Goal: Task Accomplishment & Management: Complete application form

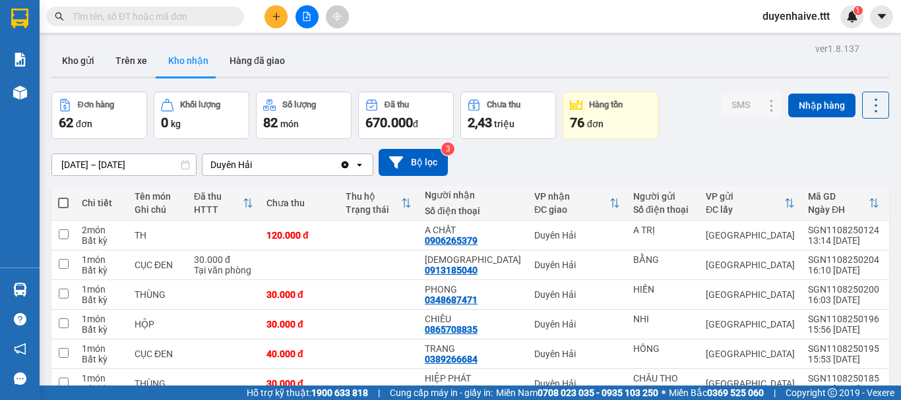
scroll to position [191, 0]
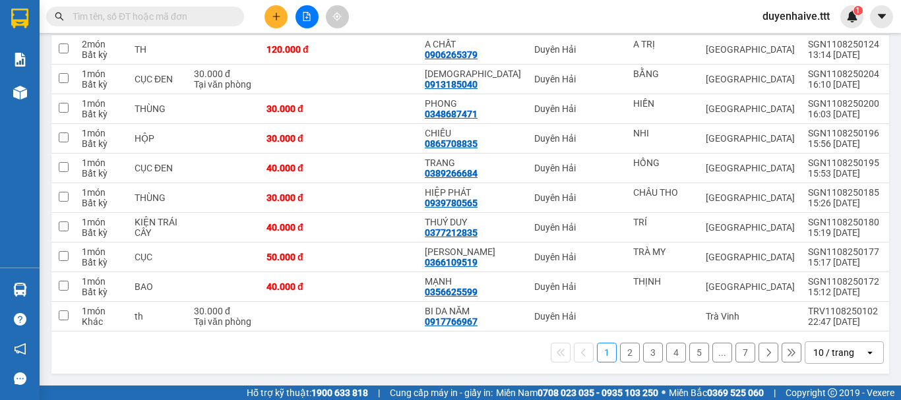
click at [824, 353] on div "10 / trang" at bounding box center [833, 352] width 41 height 13
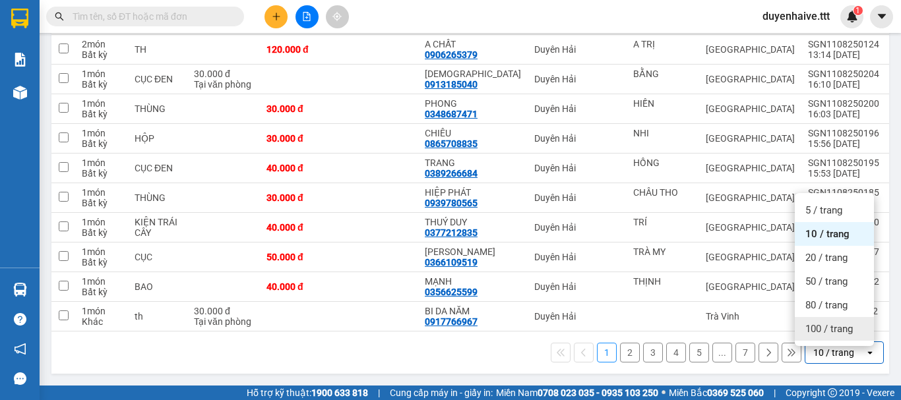
click at [819, 317] on div "100 / trang" at bounding box center [834, 329] width 79 height 24
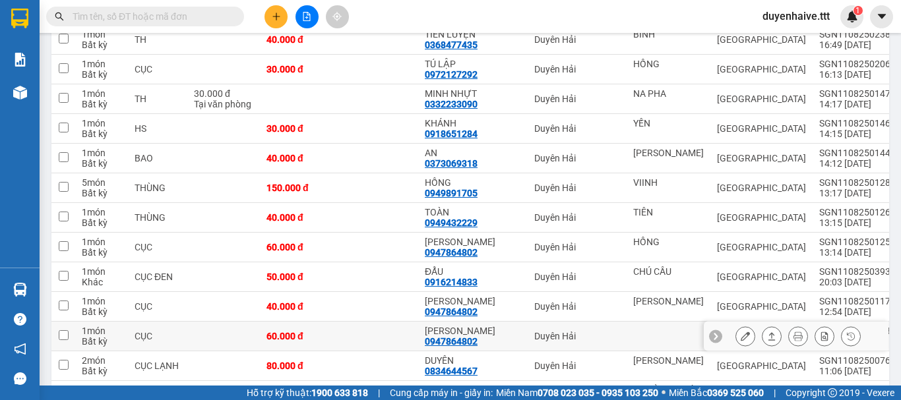
scroll to position [1510, 0]
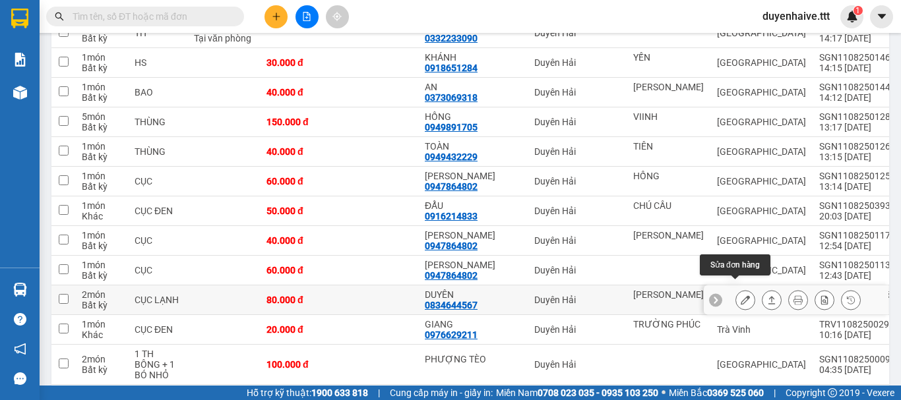
click at [741, 295] on icon at bounding box center [745, 299] width 9 height 9
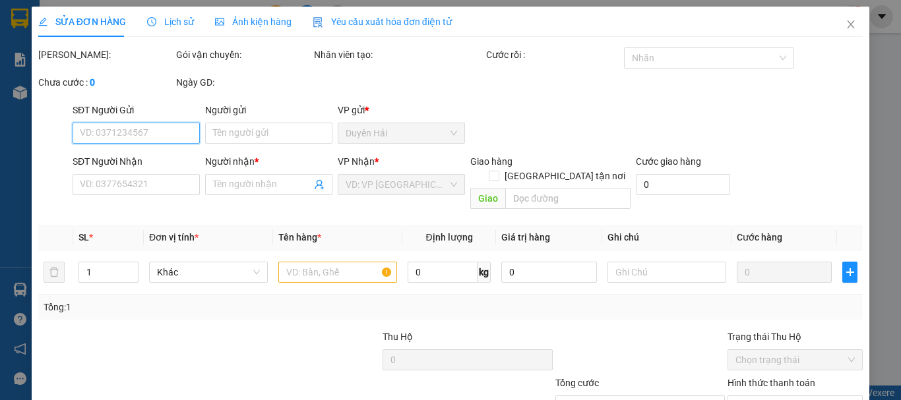
scroll to position [90, 0]
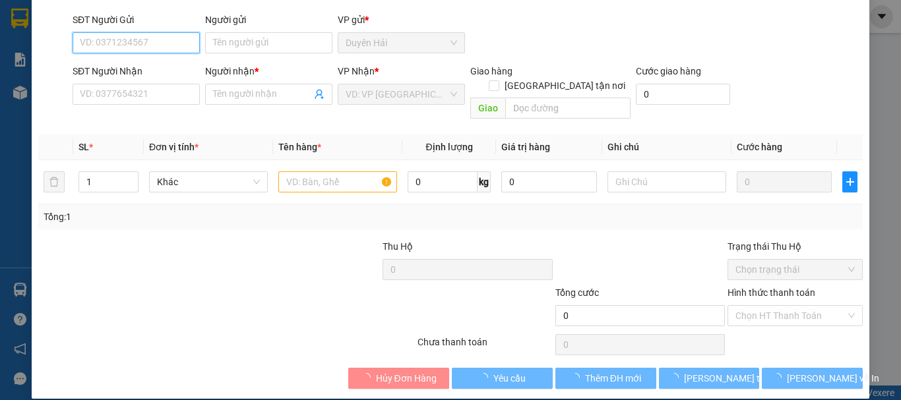
type input "[PERSON_NAME]"
type input "0834644567"
type input "DUYÊN"
type input "80.000"
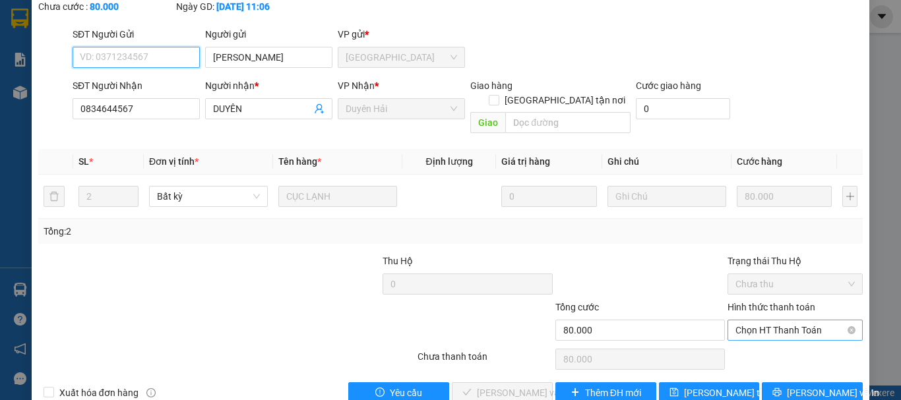
click at [785, 320] on span "Chọn HT Thanh Toán" at bounding box center [794, 330] width 119 height 20
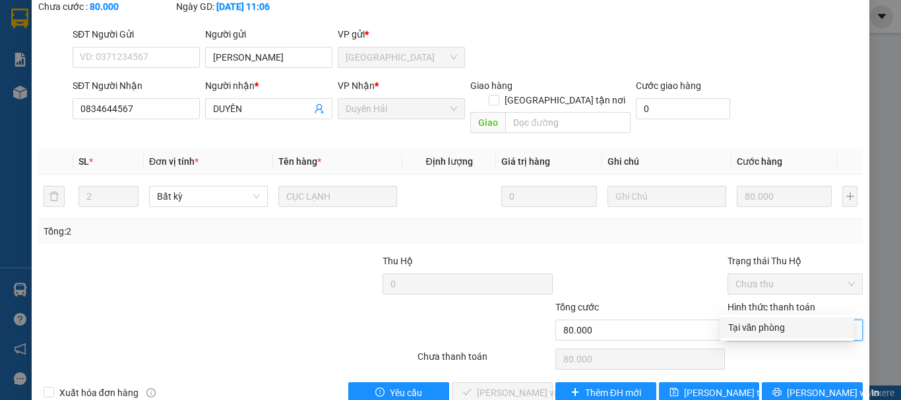
click at [780, 328] on div "Tại văn phòng" at bounding box center [787, 327] width 118 height 15
type input "0"
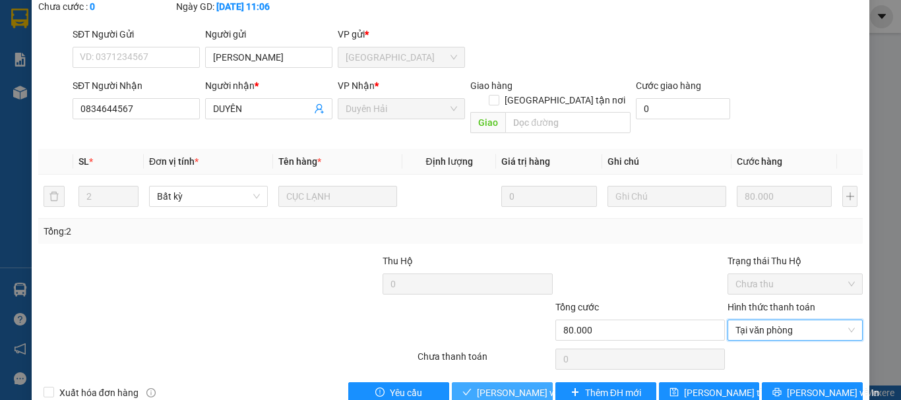
click at [520, 386] on span "[PERSON_NAME] và Giao hàng" at bounding box center [540, 393] width 127 height 15
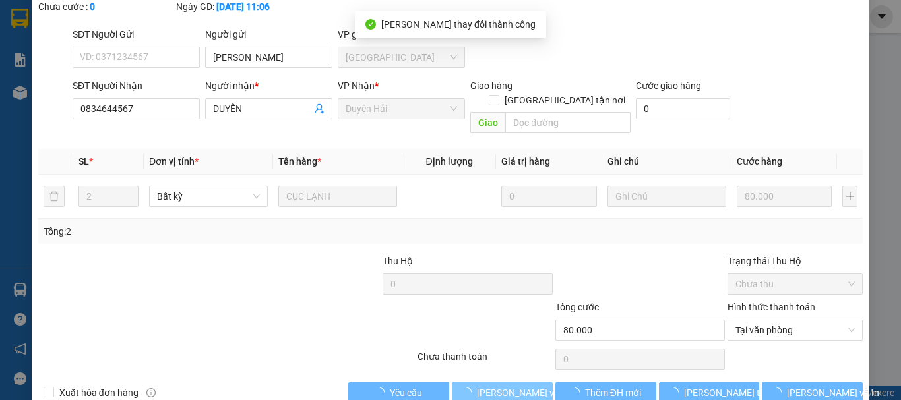
scroll to position [0, 0]
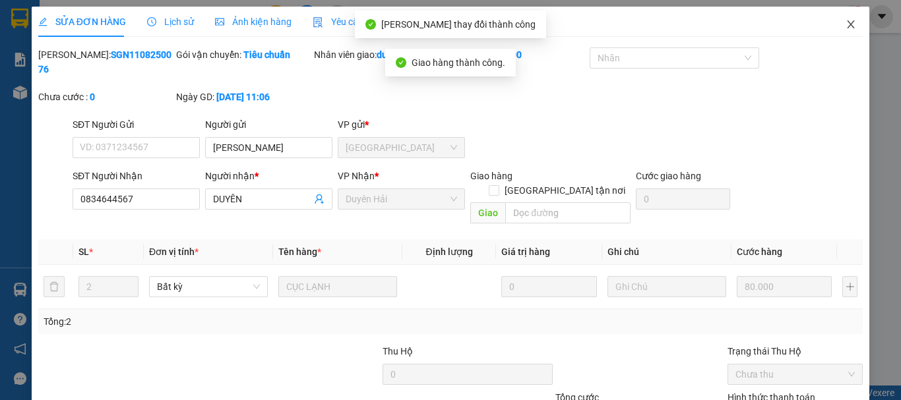
click at [845, 26] on icon "close" at bounding box center [850, 24] width 11 height 11
